Goal: Information Seeking & Learning: Learn about a topic

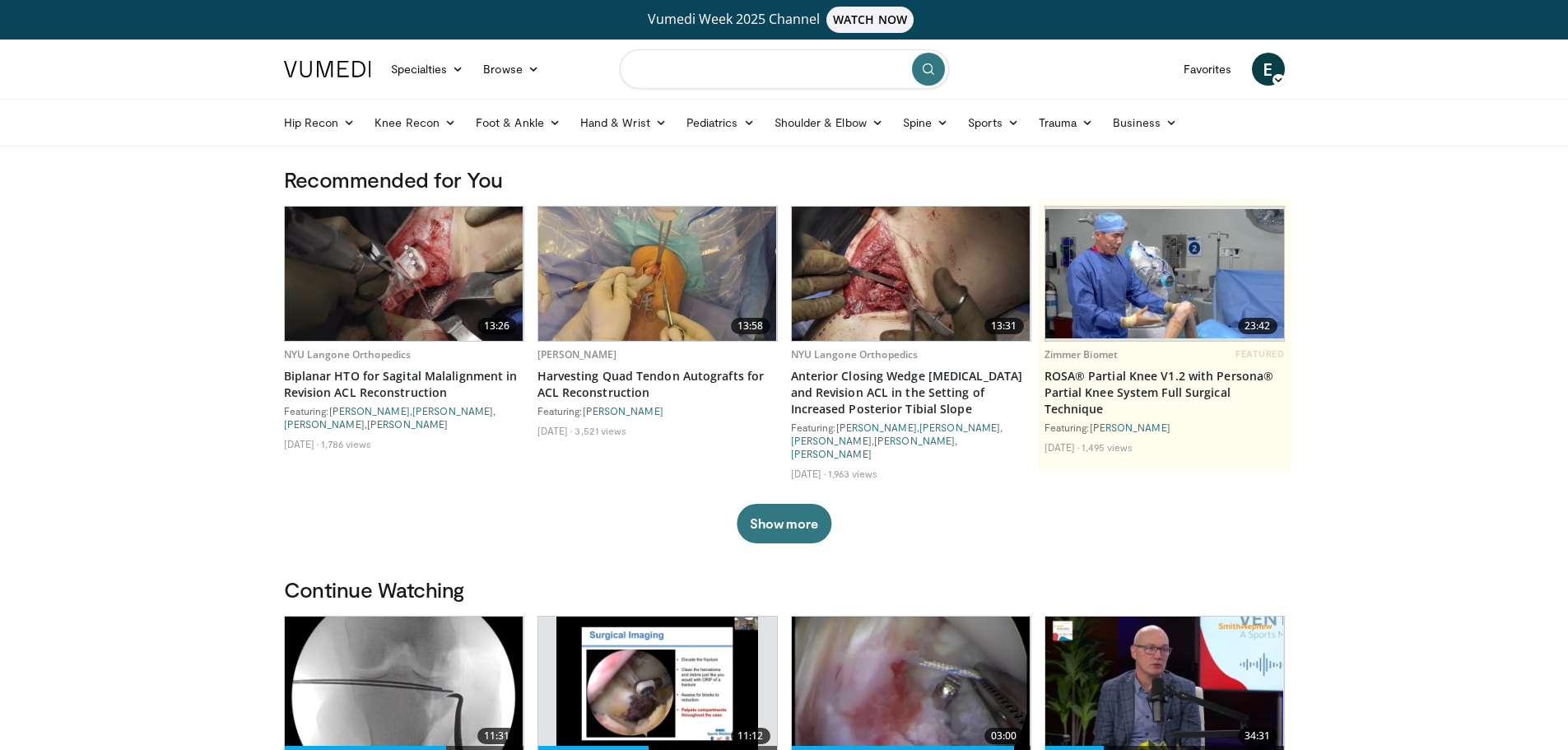
click at [711, 67] on input "Search topics, interventions" at bounding box center [785, 69] width 330 height 39
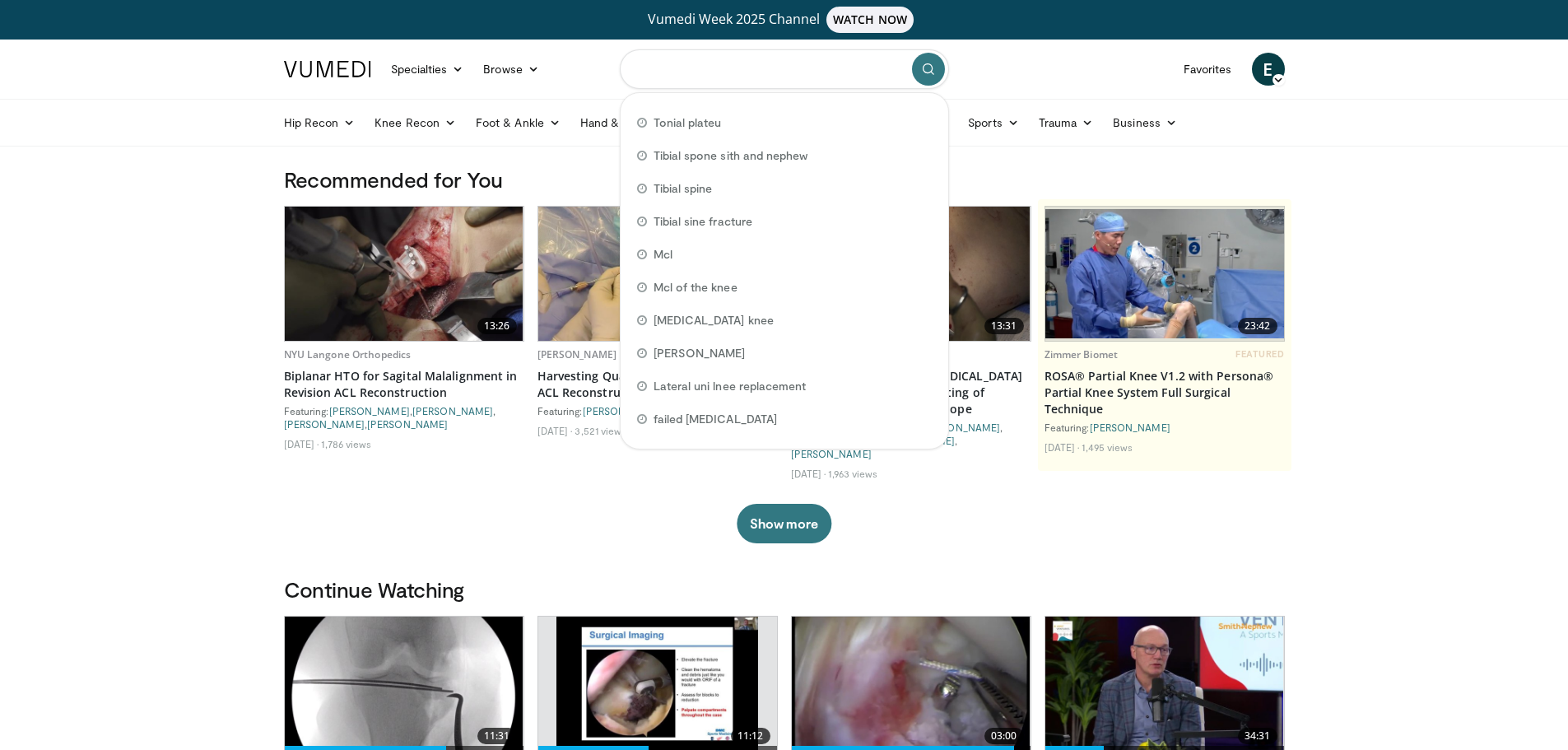
click at [732, 67] on input "Search topics, interventions" at bounding box center [785, 69] width 330 height 39
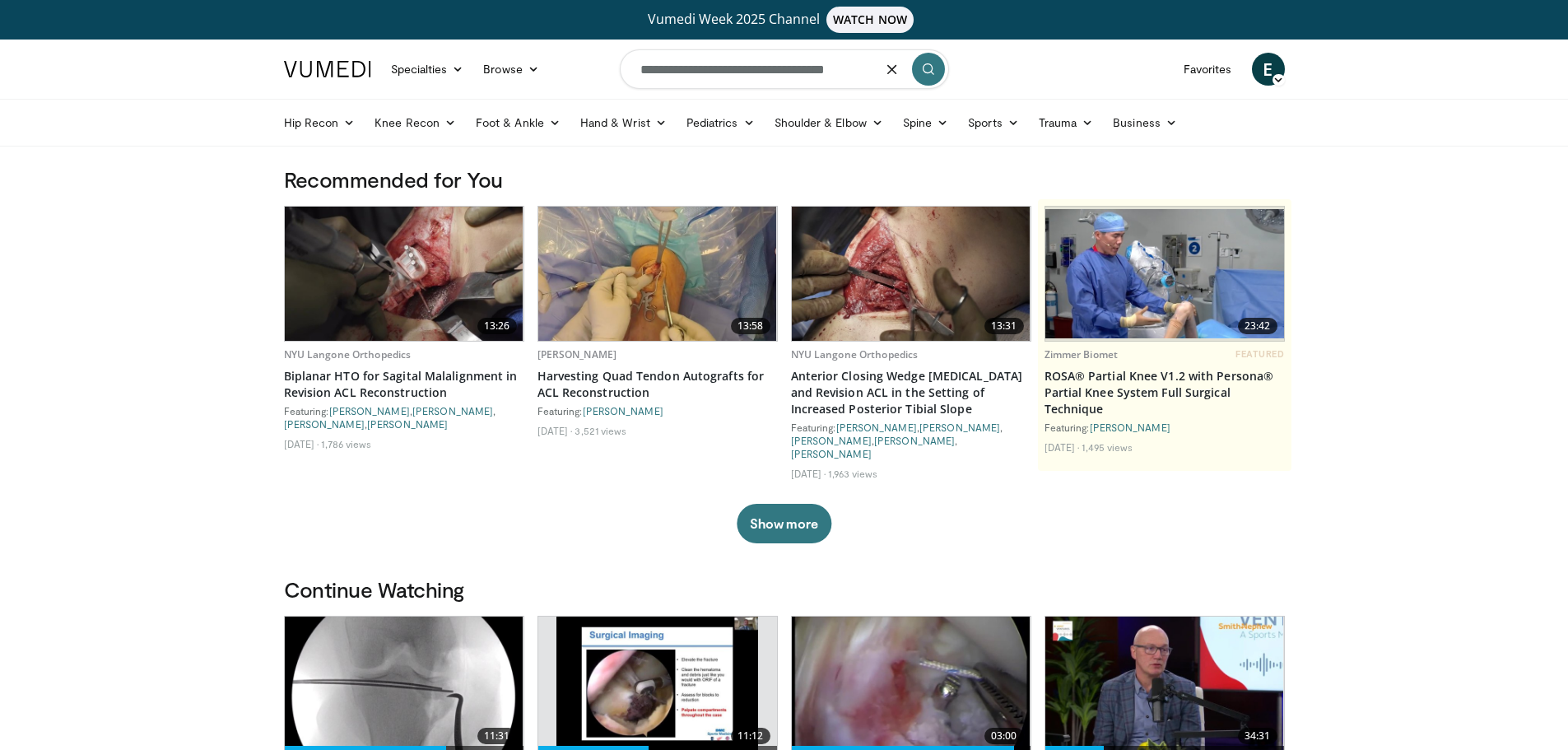
type input "**********"
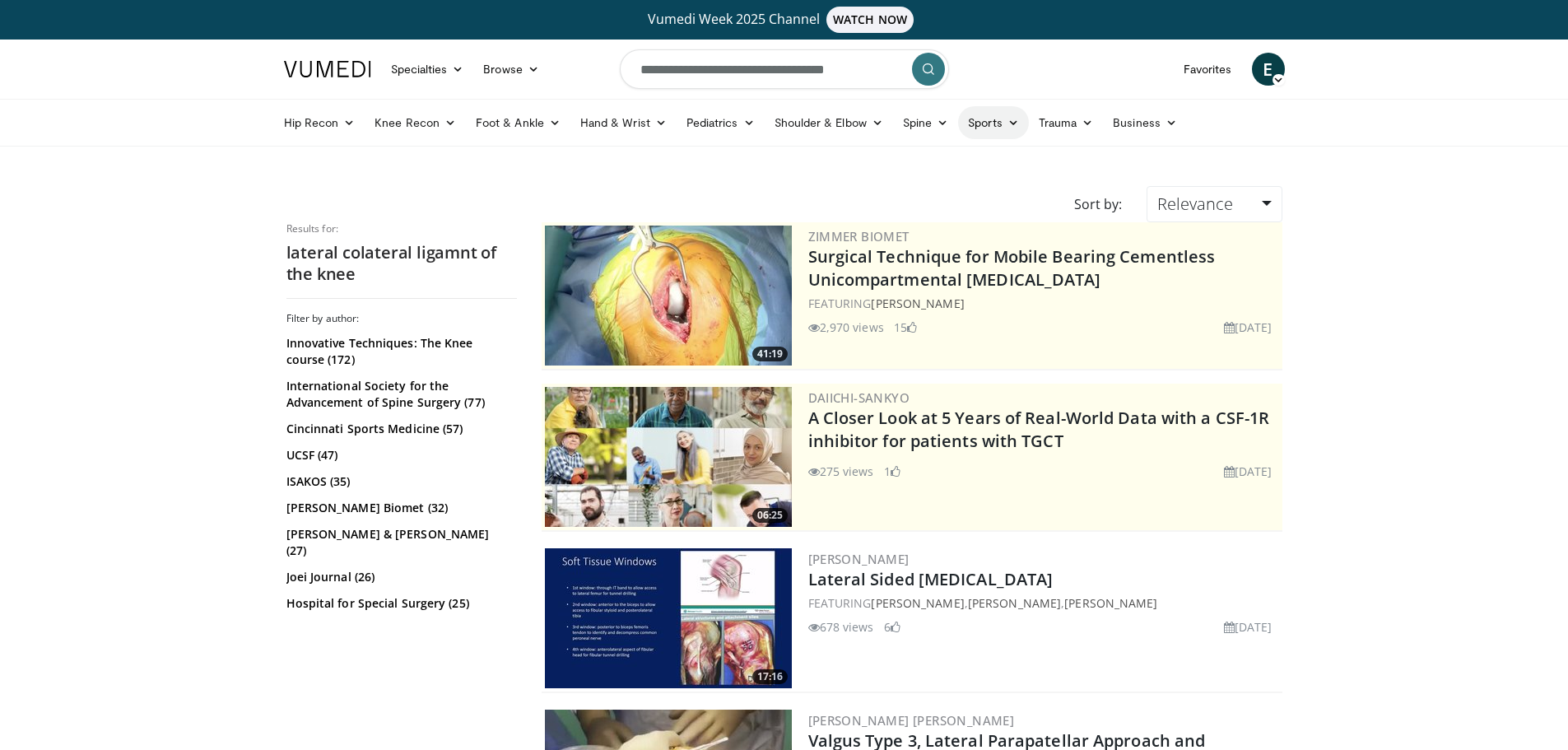
click at [1002, 118] on link "Sports" at bounding box center [994, 122] width 71 height 33
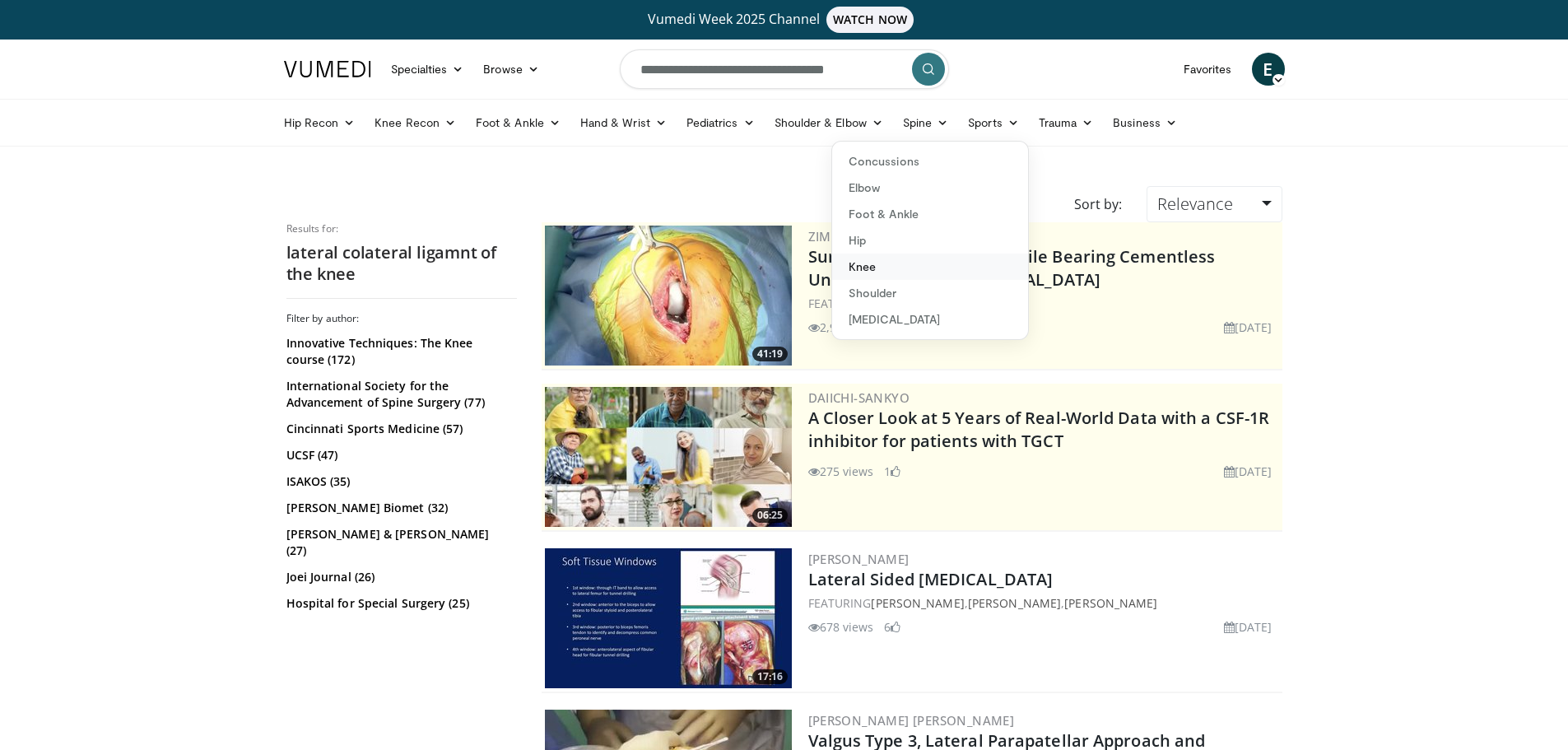
click at [878, 269] on link "Knee" at bounding box center [930, 266] width 196 height 26
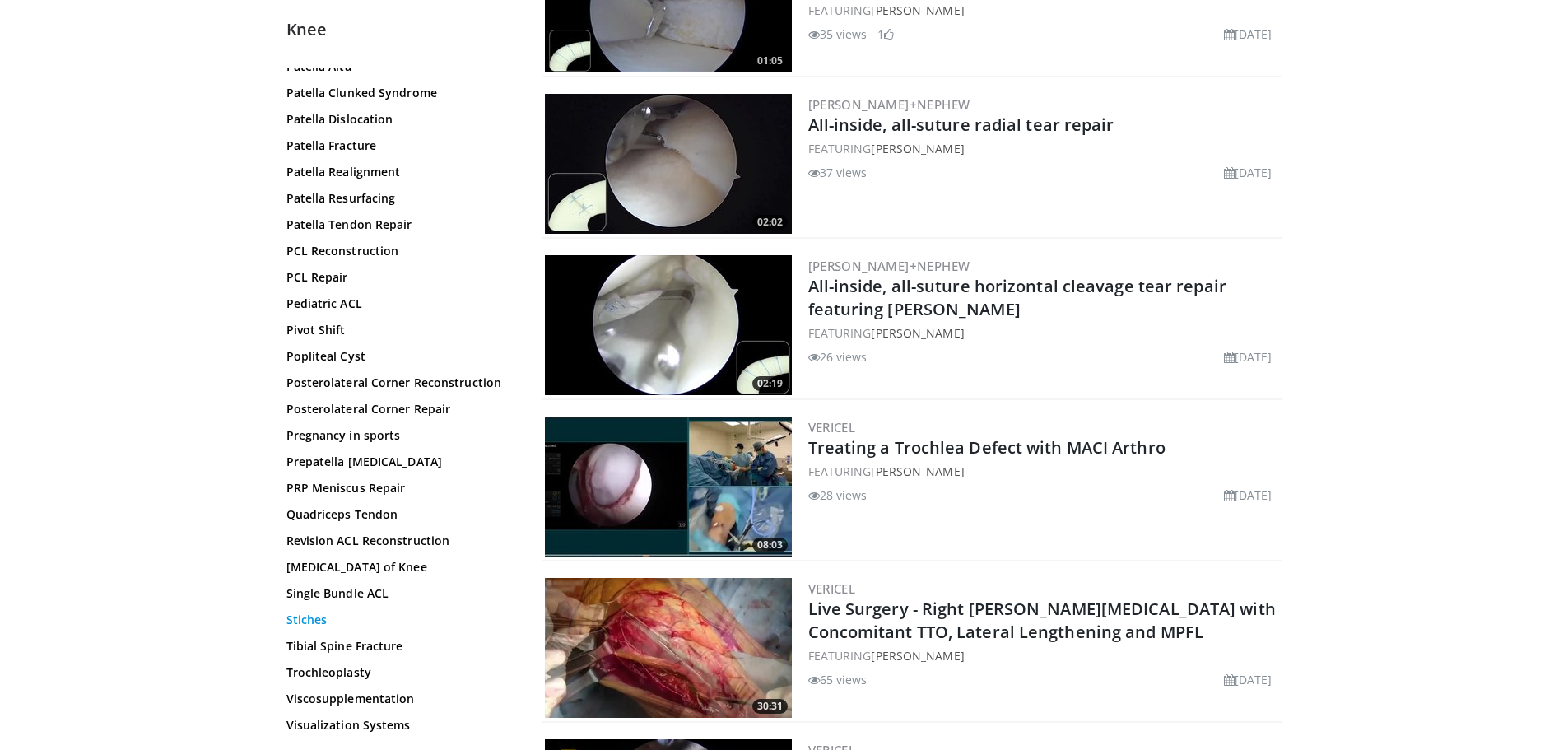
scroll to position [1153, 0]
